Goal: Task Accomplishment & Management: Use online tool/utility

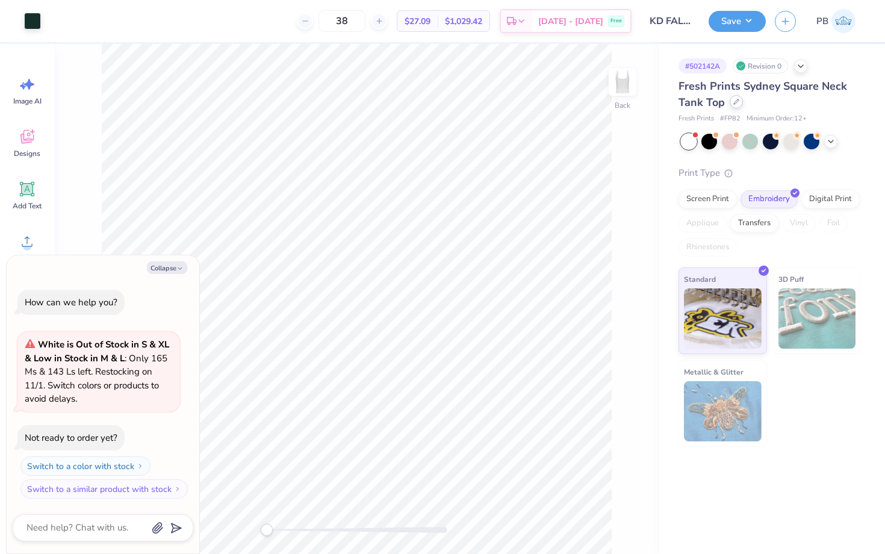
click at [736, 107] on div at bounding box center [735, 101] width 13 height 13
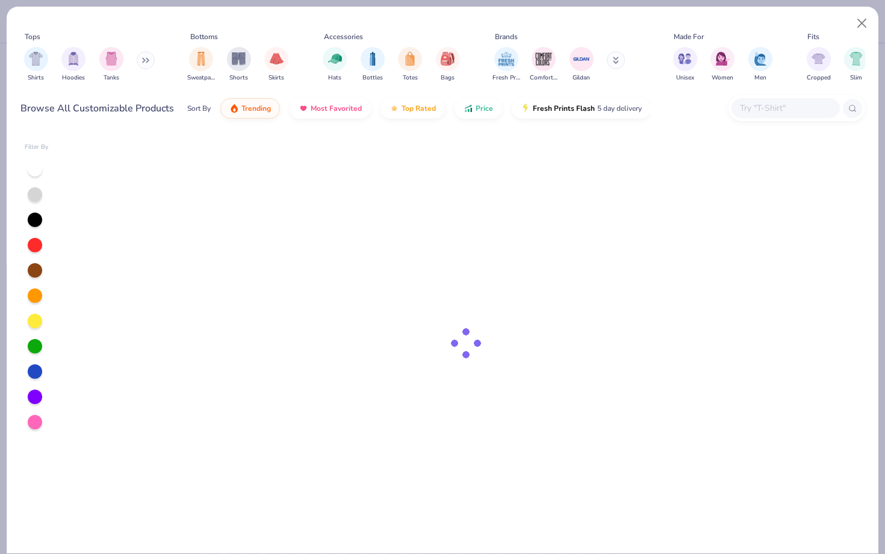
type textarea "x"
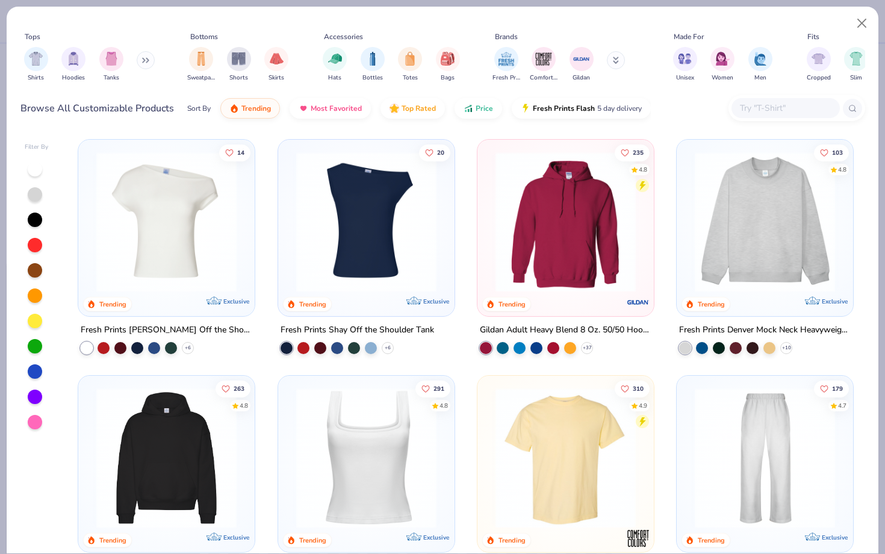
click at [763, 113] on input "text" at bounding box center [784, 108] width 93 height 14
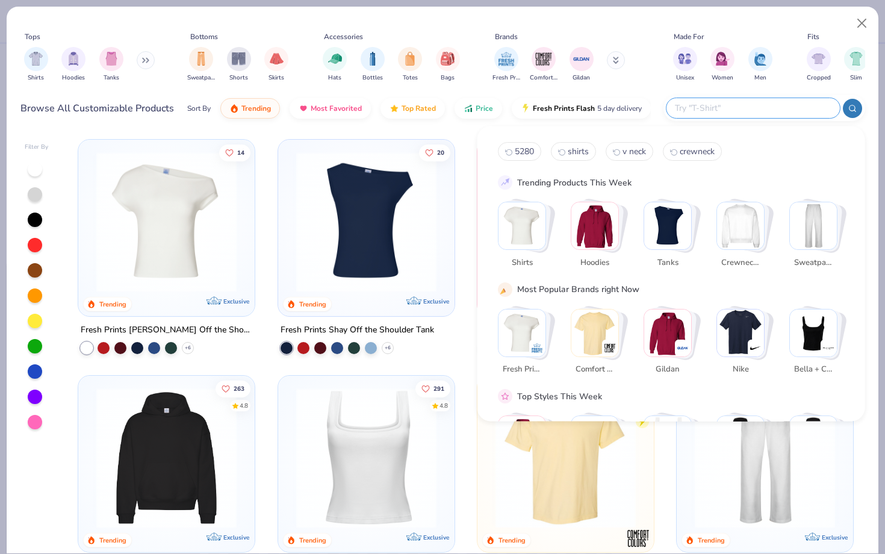
paste input "FP52"
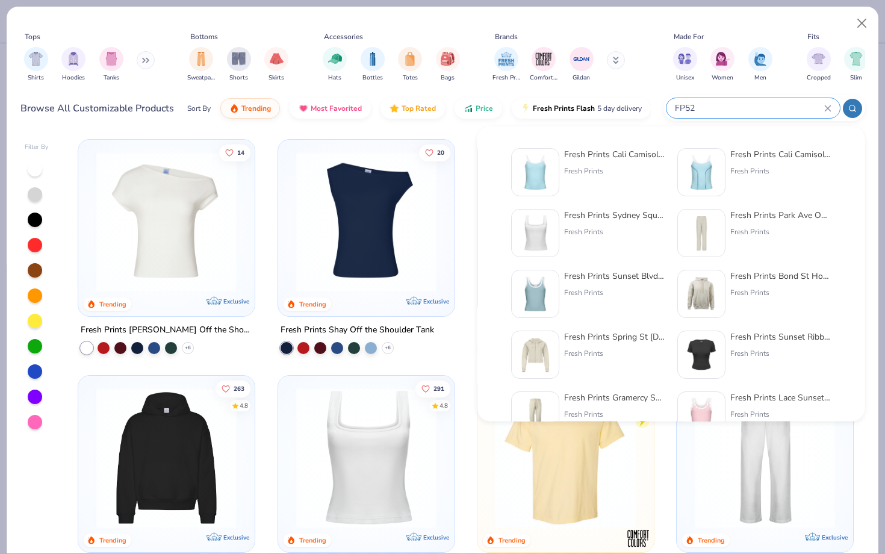
type input "FP52"
click at [542, 173] on img at bounding box center [534, 171] width 37 height 37
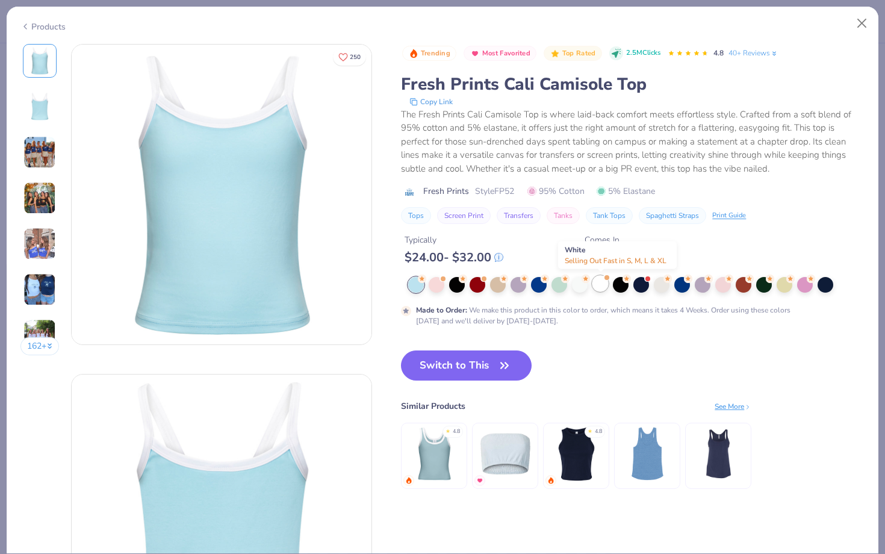
click at [596, 282] on div at bounding box center [600, 284] width 16 height 16
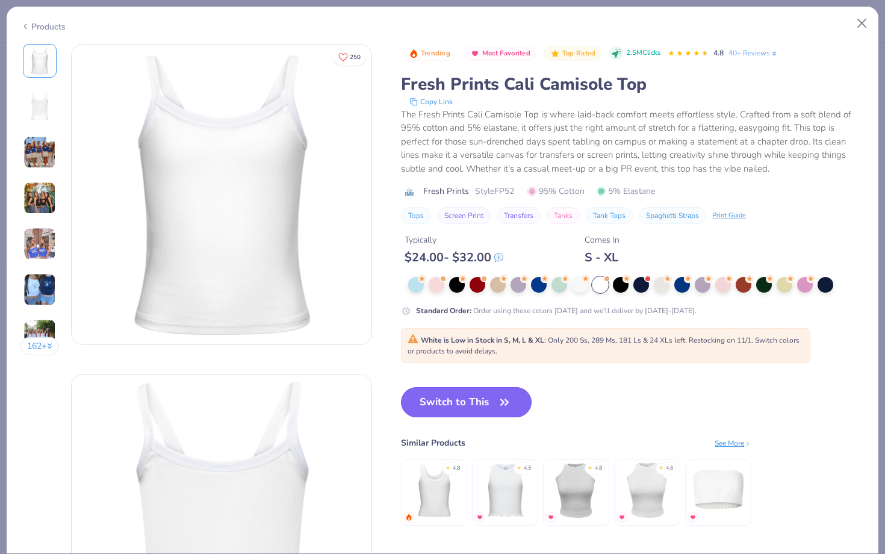
click at [464, 397] on button "Switch to This" at bounding box center [466, 402] width 131 height 30
type textarea "x"
type input "50"
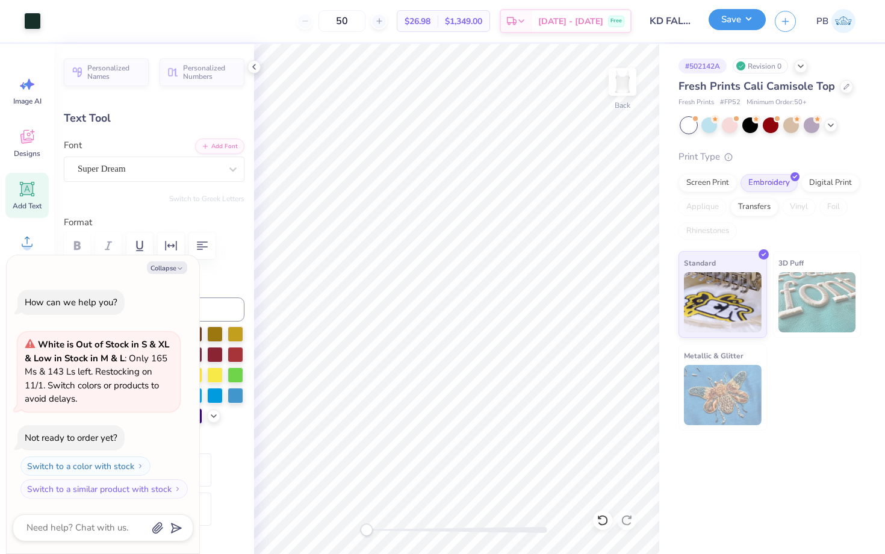
click at [723, 26] on button "Save" at bounding box center [736, 19] width 57 height 21
click at [720, 19] on button "Save" at bounding box center [736, 19] width 57 height 21
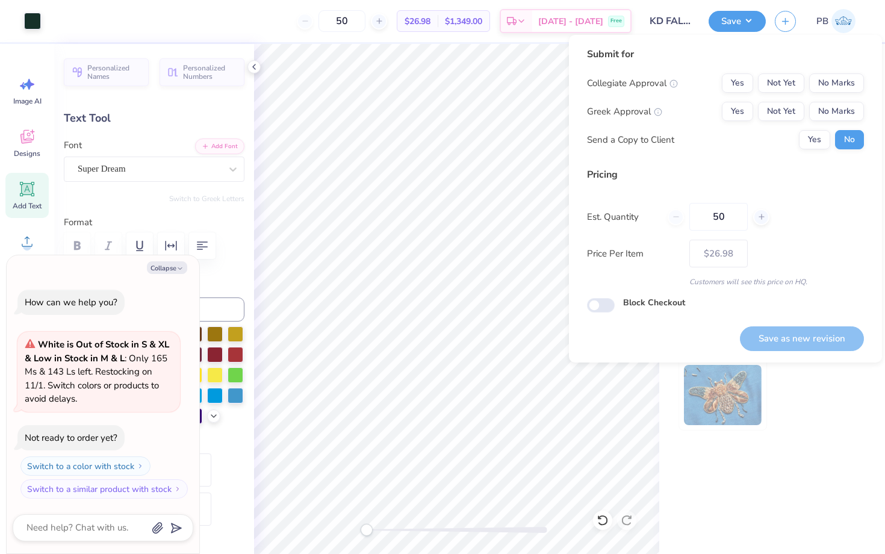
click at [850, 93] on div "Collegiate Approval Yes Not Yet No Marks Greek Approval Yes Not Yet No Marks Se…" at bounding box center [725, 111] width 277 height 76
click at [844, 80] on button "No Marks" at bounding box center [836, 82] width 55 height 19
click at [844, 99] on div "Collegiate Approval Yes Not Yet No Marks Greek Approval Yes Not Yet No Marks Se…" at bounding box center [725, 111] width 277 height 76
click at [838, 112] on button "No Marks" at bounding box center [836, 111] width 55 height 19
type textarea "x"
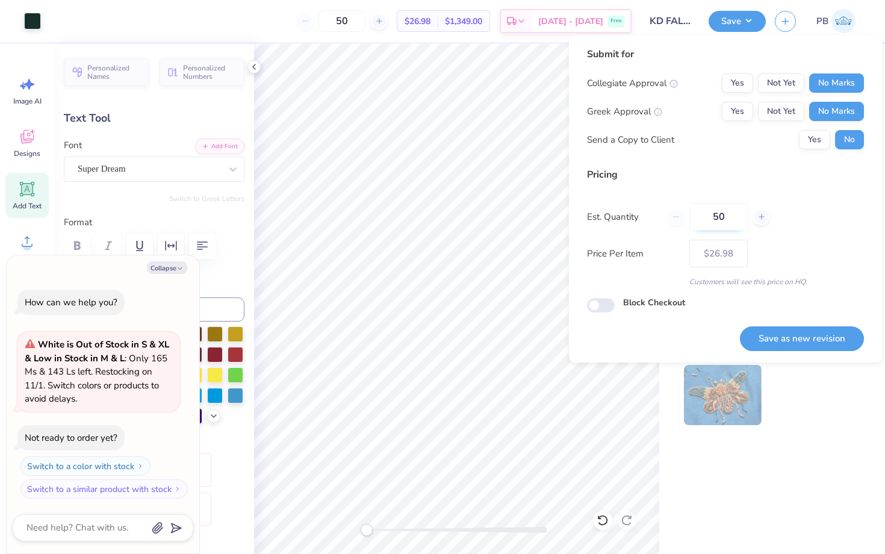
click at [723, 218] on input "50" at bounding box center [718, 217] width 58 height 28
type textarea "x"
type input "0"
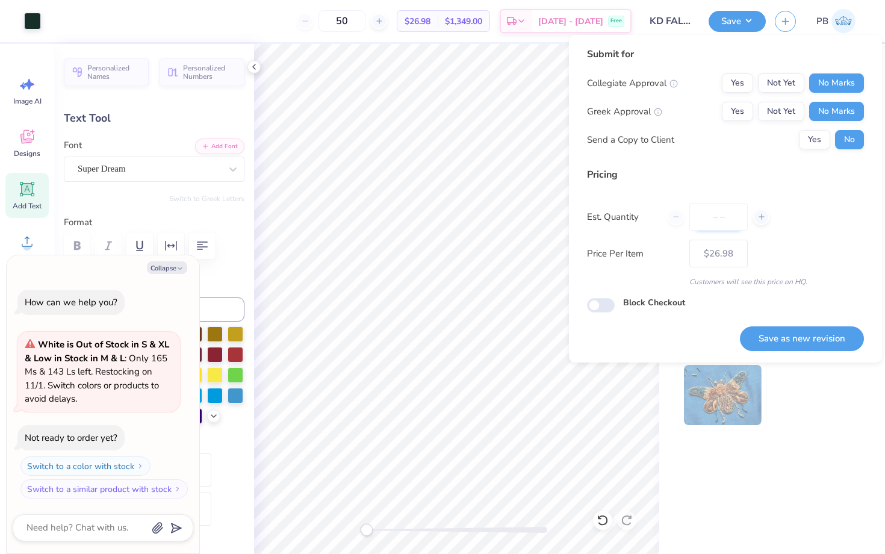
type textarea "x"
type input "032"
type textarea "x"
type input "32"
type textarea "x"
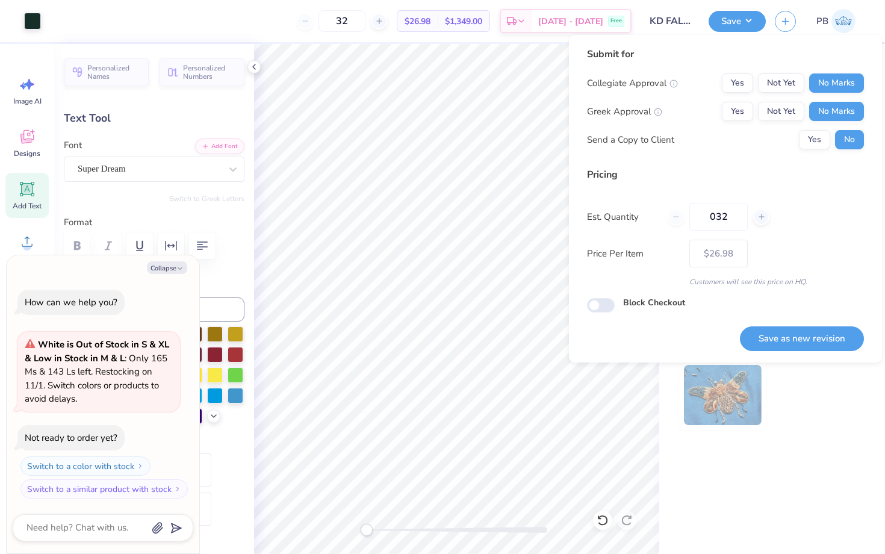
type input "50"
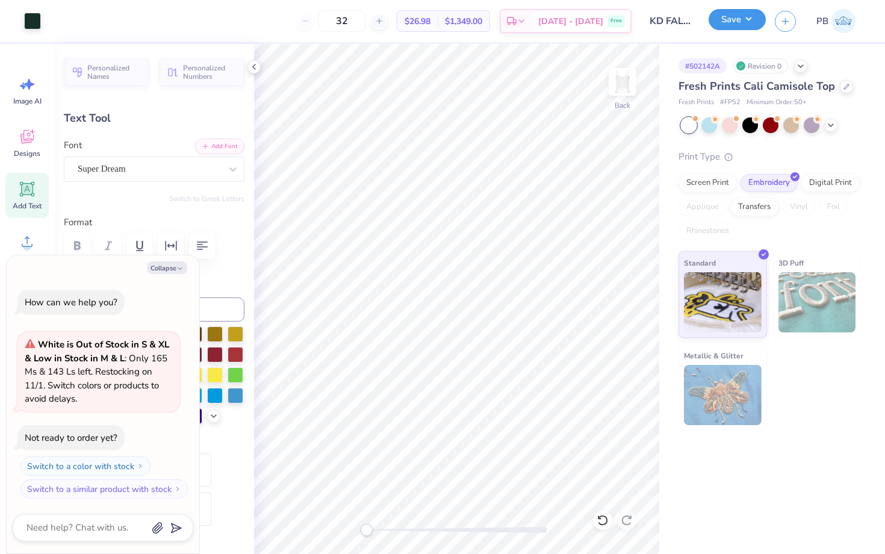
click at [736, 13] on button "Save" at bounding box center [736, 19] width 57 height 21
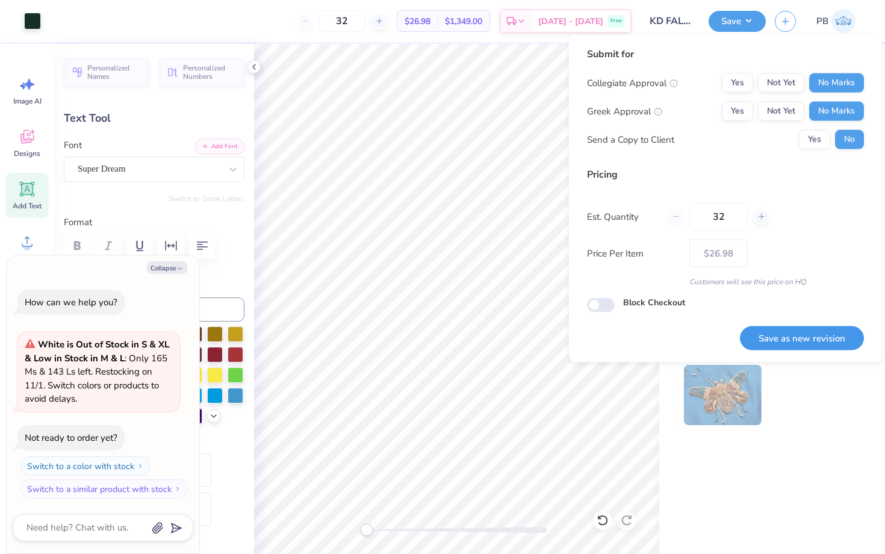
click at [784, 327] on button "Save as new revision" at bounding box center [801, 338] width 124 height 25
type textarea "x"
type input "– –"
type textarea "x"
type input "$28.63"
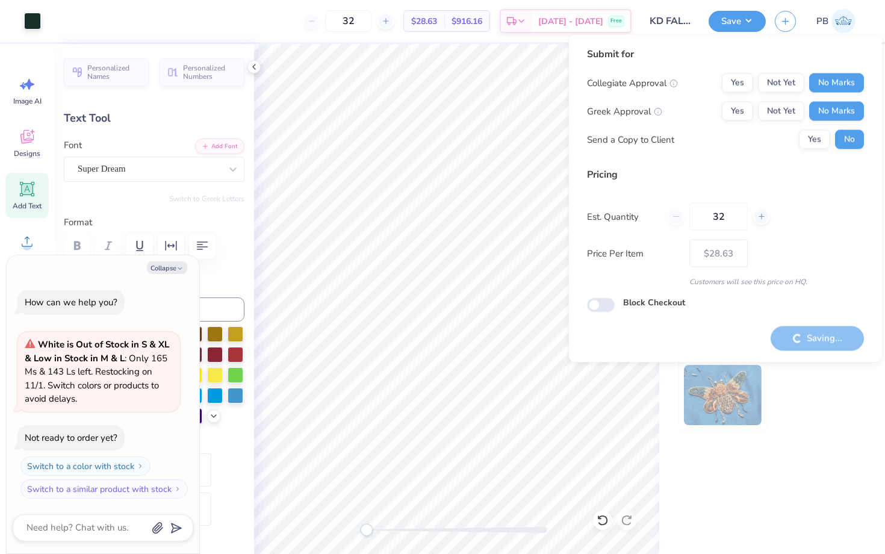
type textarea "x"
